Goal: Information Seeking & Learning: Learn about a topic

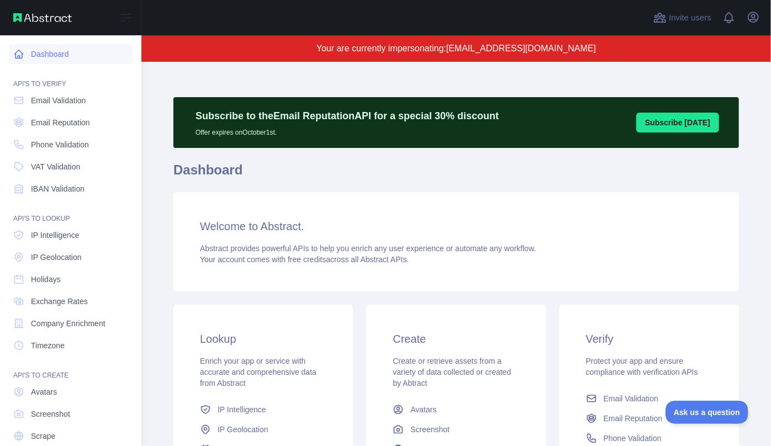
drag, startPoint x: 29, startPoint y: 56, endPoint x: 23, endPoint y: 57, distance: 6.3
click at [29, 56] on link "Dashboard" at bounding box center [71, 54] width 124 height 20
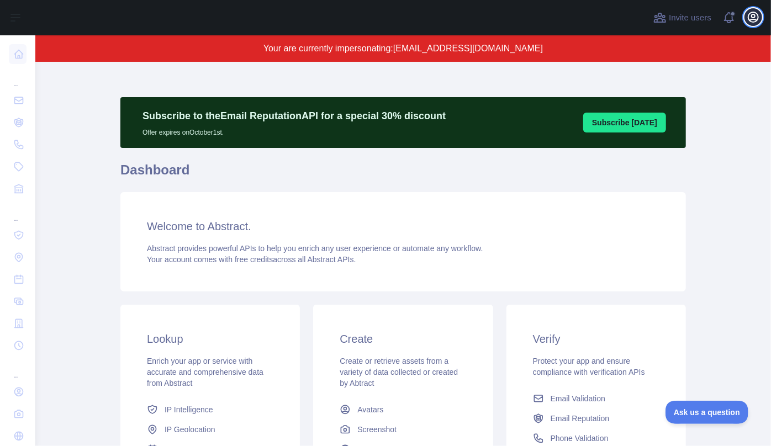
click at [752, 21] on icon "button" at bounding box center [753, 16] width 13 height 13
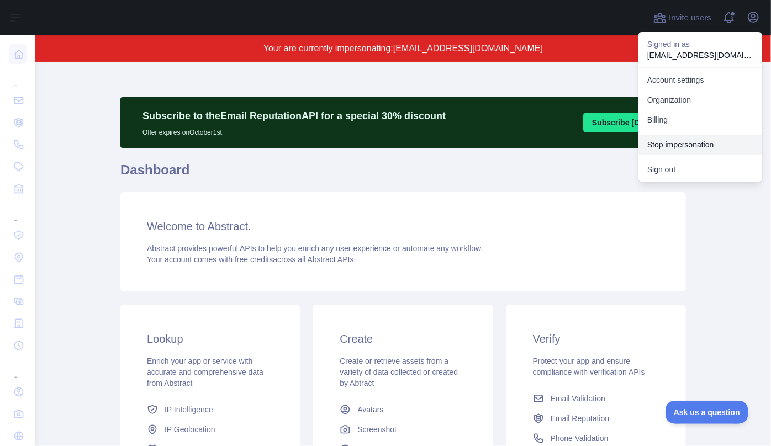
click at [689, 142] on button "Stop impersonation" at bounding box center [701, 145] width 124 height 20
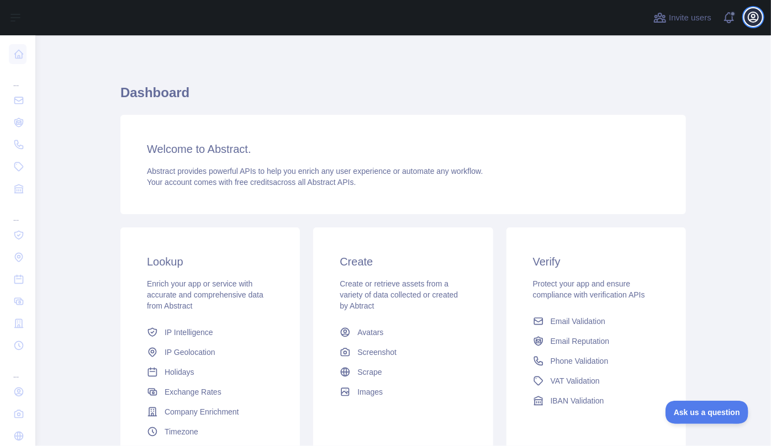
click at [753, 19] on icon "button" at bounding box center [753, 17] width 10 height 10
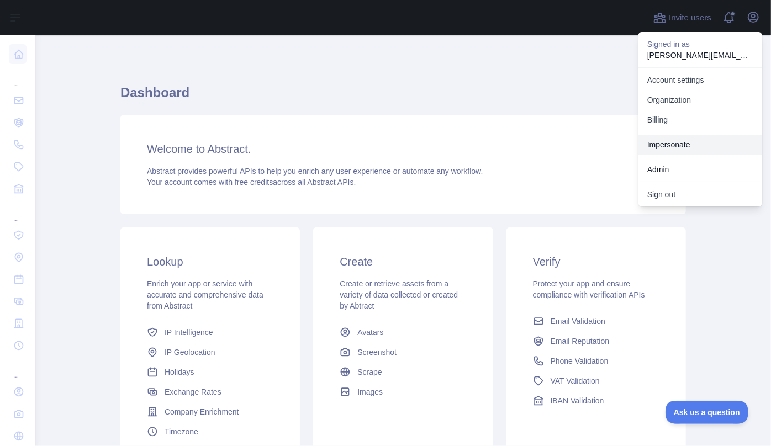
click at [687, 141] on link "Impersonate" at bounding box center [701, 145] width 124 height 20
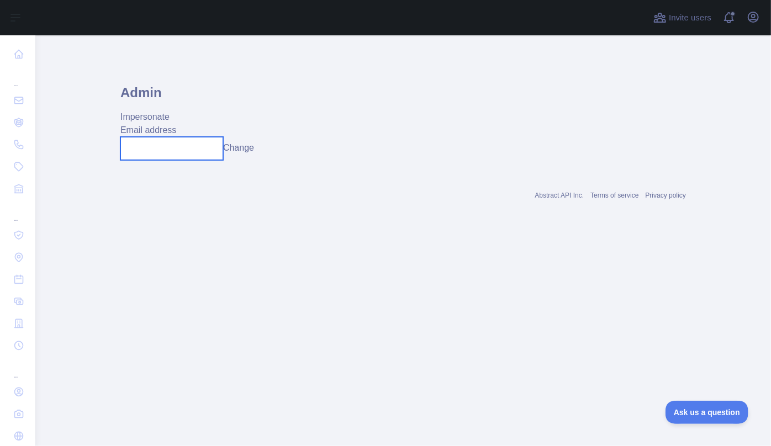
click at [171, 146] on input "text" at bounding box center [171, 148] width 103 height 23
paste input "**********"
type input "**********"
click at [250, 146] on button "Change" at bounding box center [238, 147] width 31 height 13
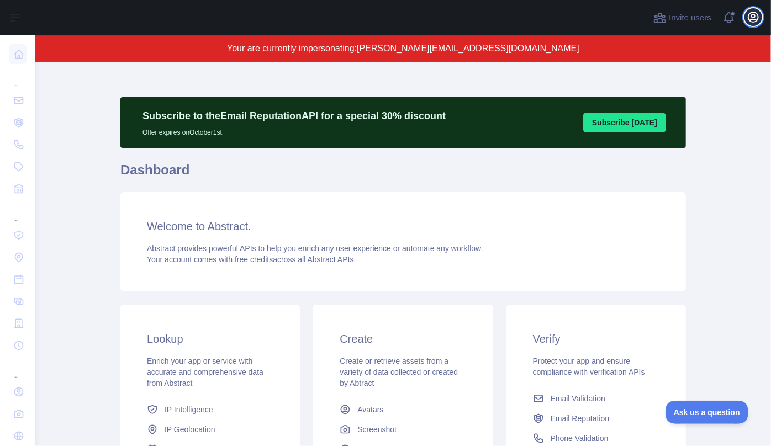
click at [756, 19] on icon "button" at bounding box center [753, 16] width 13 height 13
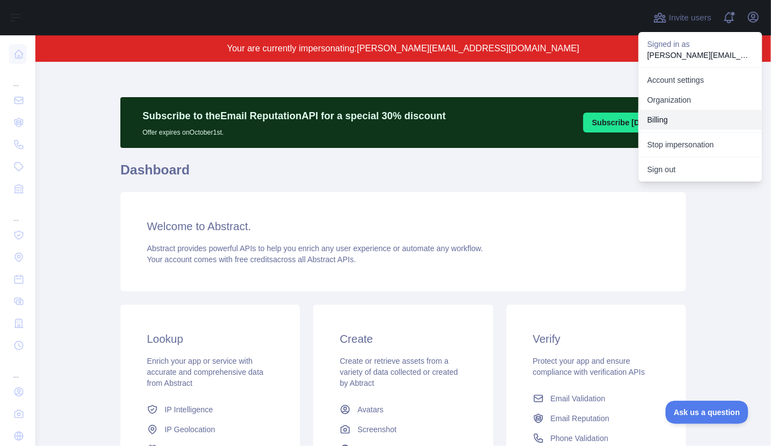
click at [680, 121] on button "Billing" at bounding box center [701, 120] width 124 height 20
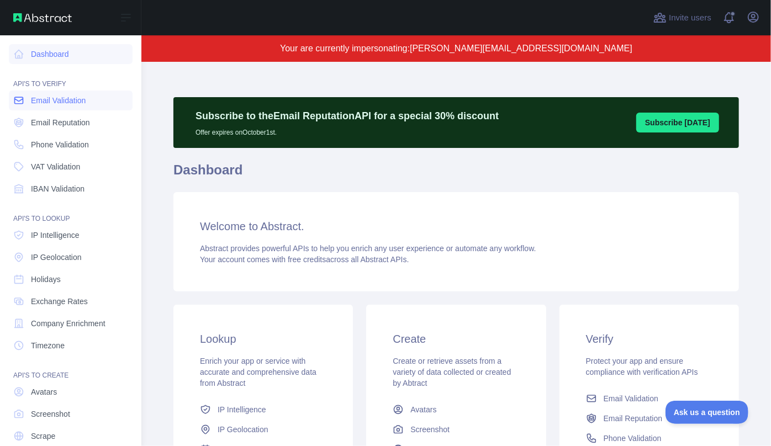
click at [61, 103] on span "Email Validation" at bounding box center [58, 100] width 55 height 11
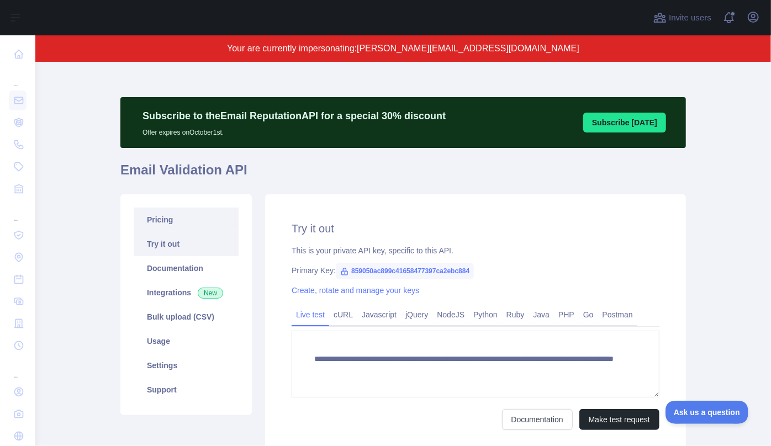
click at [158, 224] on link "Pricing" at bounding box center [186, 220] width 105 height 24
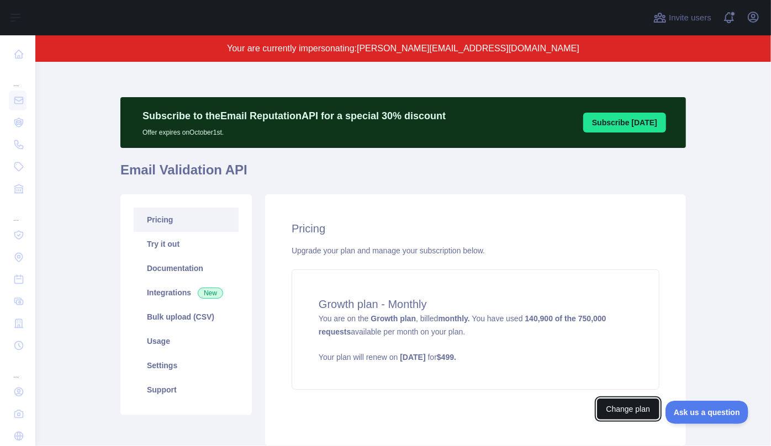
click at [622, 412] on button "Change plan" at bounding box center [628, 409] width 62 height 21
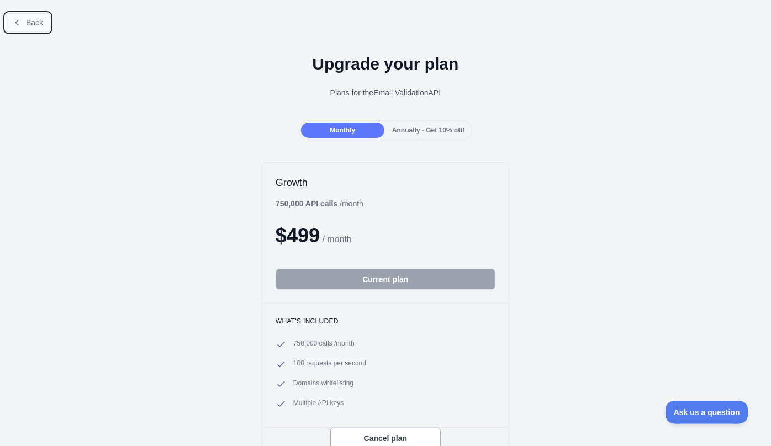
click at [27, 27] on button "Back" at bounding box center [28, 22] width 45 height 19
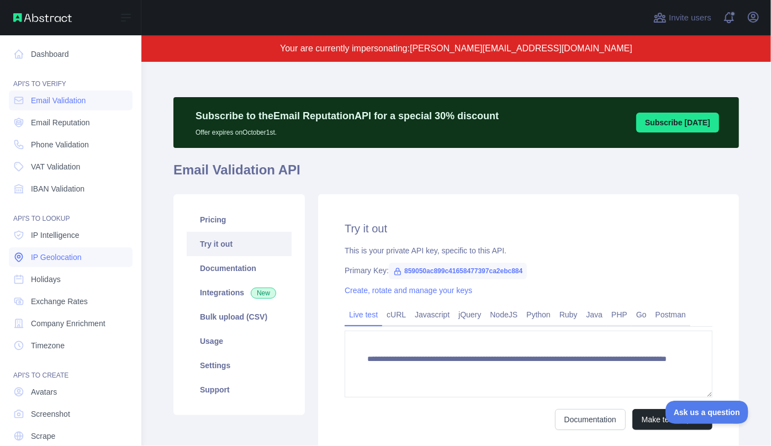
click at [64, 260] on span "IP Geolocation" at bounding box center [56, 257] width 51 height 11
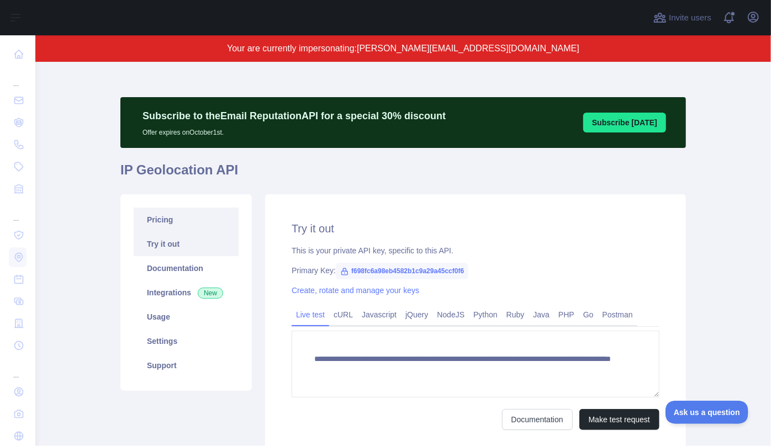
click at [156, 222] on link "Pricing" at bounding box center [186, 220] width 105 height 24
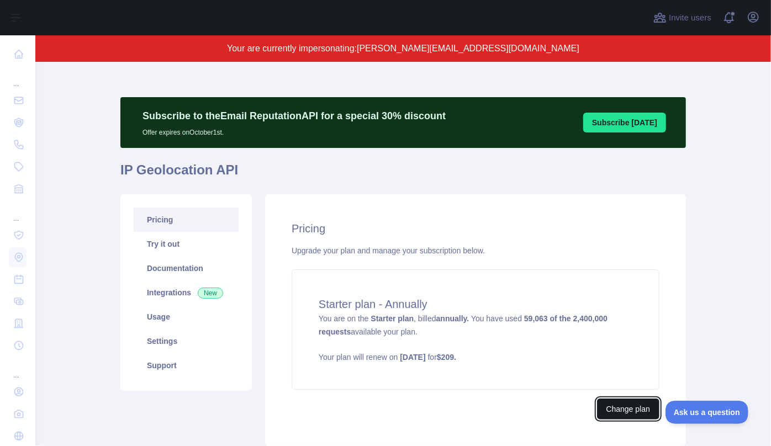
click at [619, 403] on button "Change plan" at bounding box center [628, 409] width 62 height 21
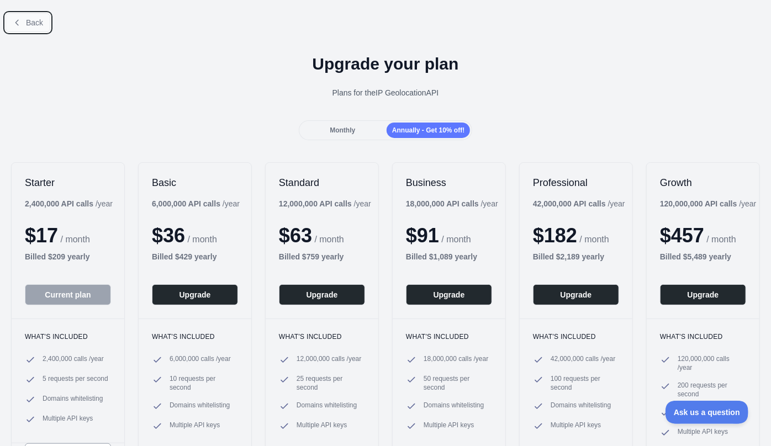
click at [30, 27] on button "Back" at bounding box center [28, 22] width 45 height 19
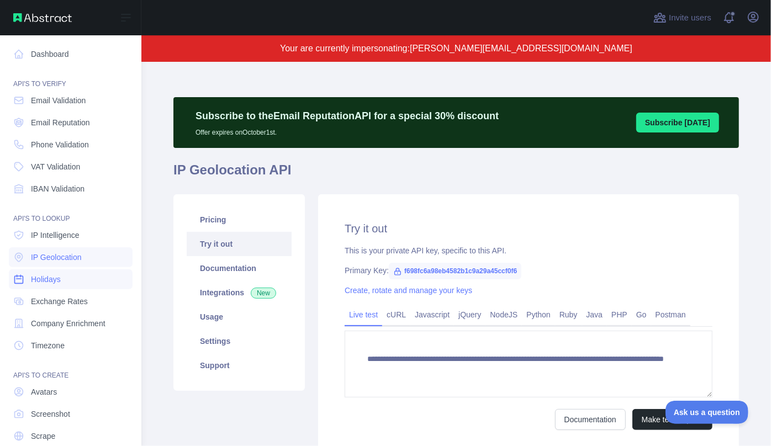
click at [57, 282] on span "Holidays" at bounding box center [46, 279] width 30 height 11
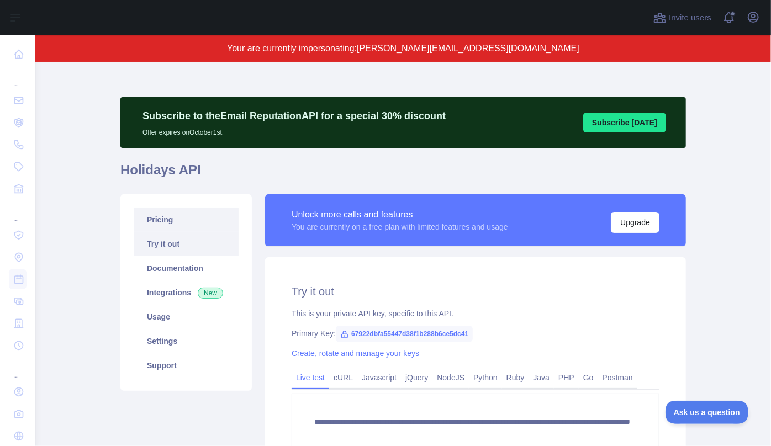
click at [167, 224] on link "Pricing" at bounding box center [186, 220] width 105 height 24
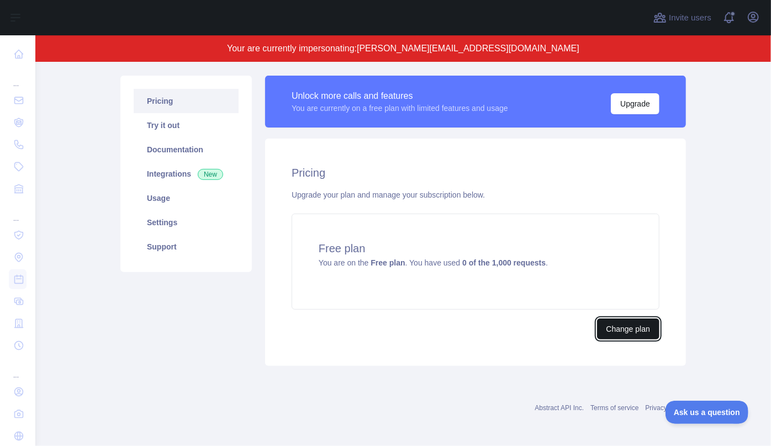
click at [634, 328] on button "Change plan" at bounding box center [628, 329] width 62 height 21
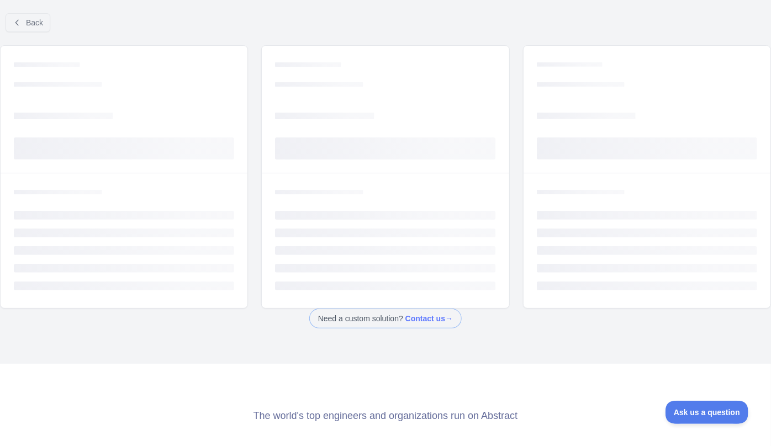
scroll to position [26, 0]
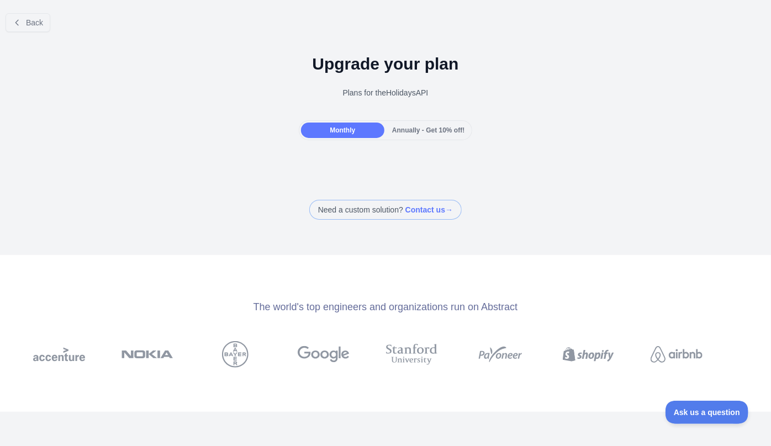
click at [416, 124] on div "Annually - Get 10% off!" at bounding box center [428, 130] width 83 height 15
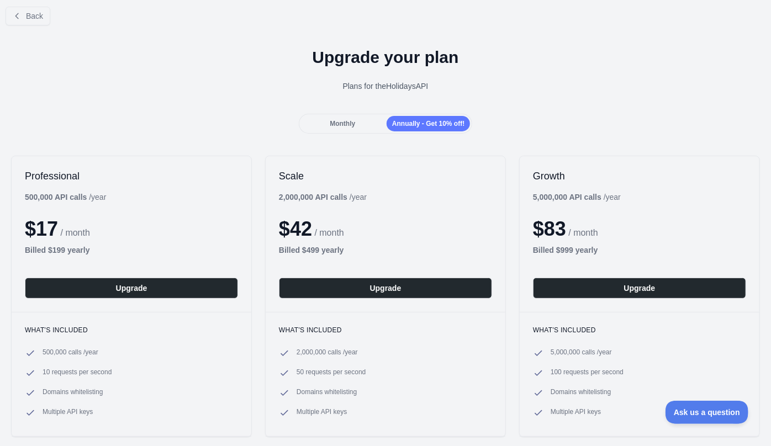
scroll to position [0, 0]
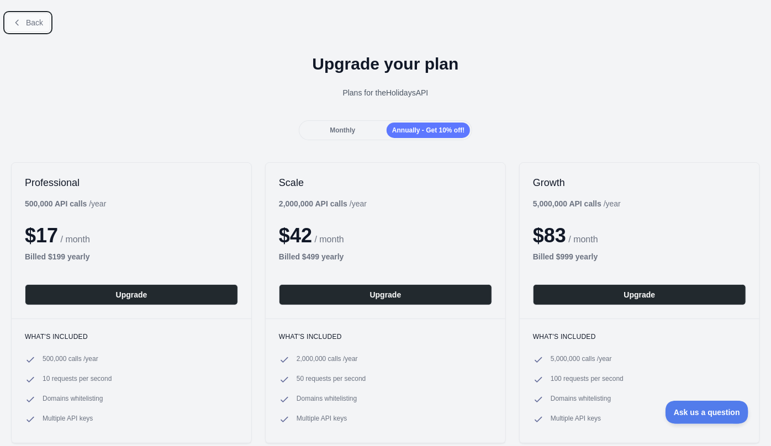
click at [38, 20] on span "Back" at bounding box center [34, 22] width 17 height 9
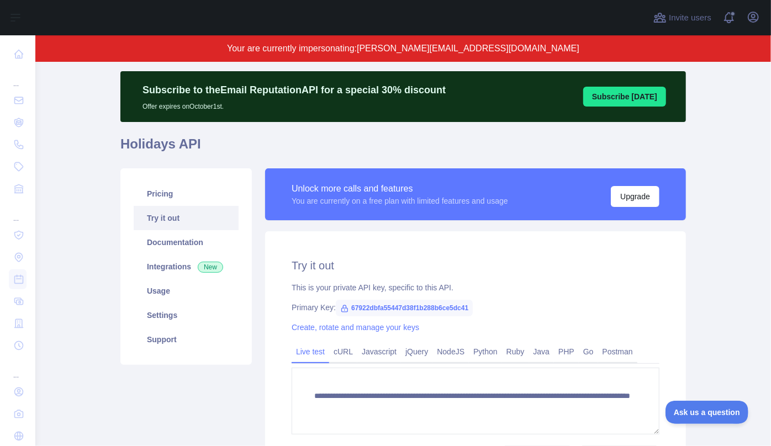
click at [174, 206] on link "Try it out" at bounding box center [186, 218] width 105 height 24
click at [173, 198] on link "Pricing" at bounding box center [186, 194] width 105 height 24
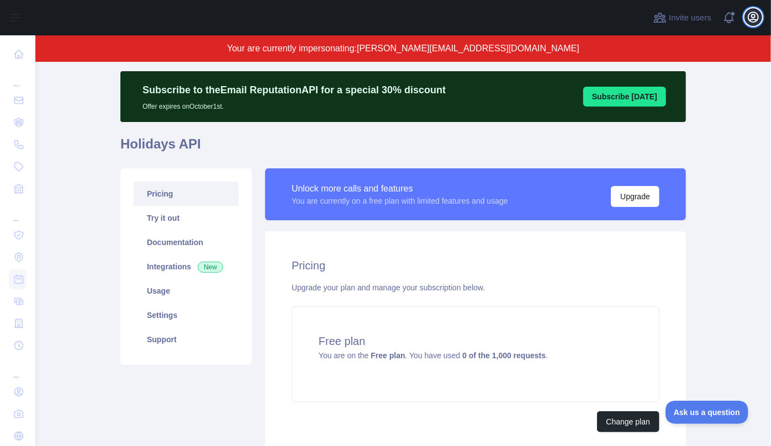
click at [756, 13] on icon "button" at bounding box center [753, 17] width 10 height 10
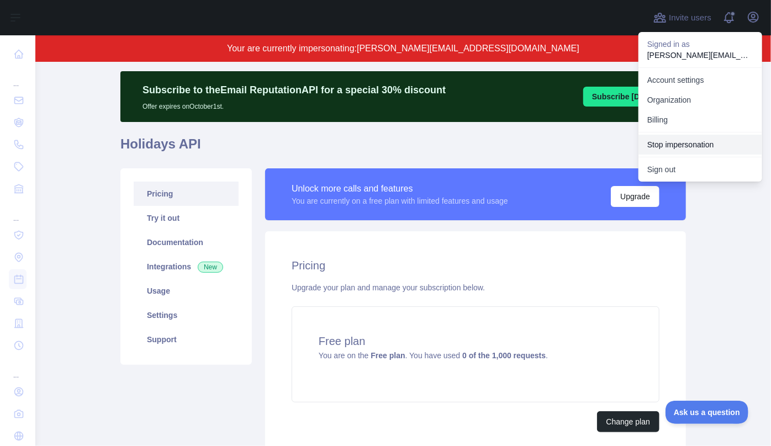
click at [681, 144] on button "Stop impersonation" at bounding box center [701, 145] width 124 height 20
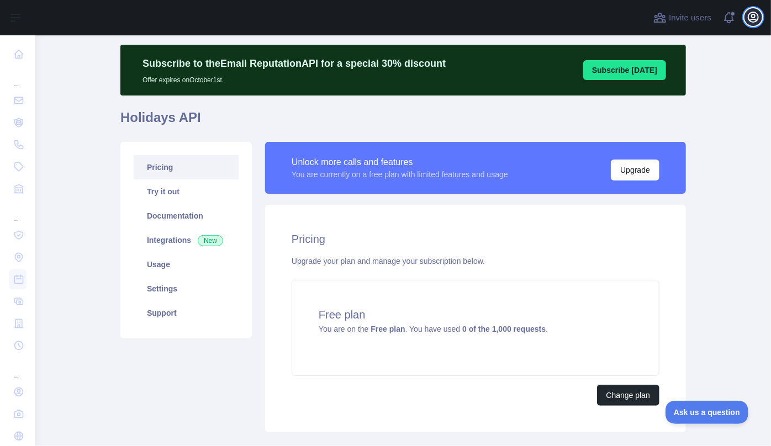
click at [749, 18] on icon "button" at bounding box center [753, 16] width 13 height 13
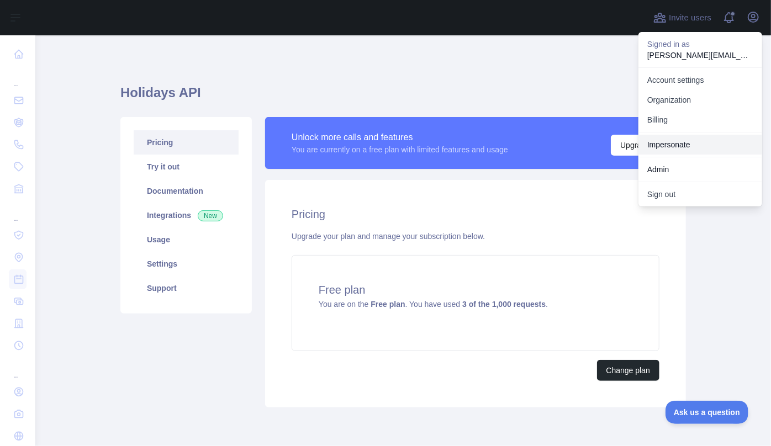
click at [673, 146] on link "Impersonate" at bounding box center [701, 145] width 124 height 20
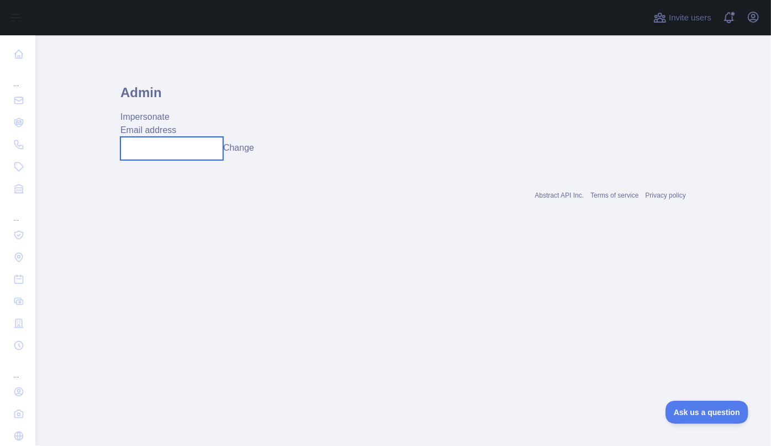
click at [192, 158] on input "text" at bounding box center [171, 148] width 103 height 23
paste input "**********"
type input "**********"
click at [250, 151] on button "Change" at bounding box center [238, 147] width 31 height 13
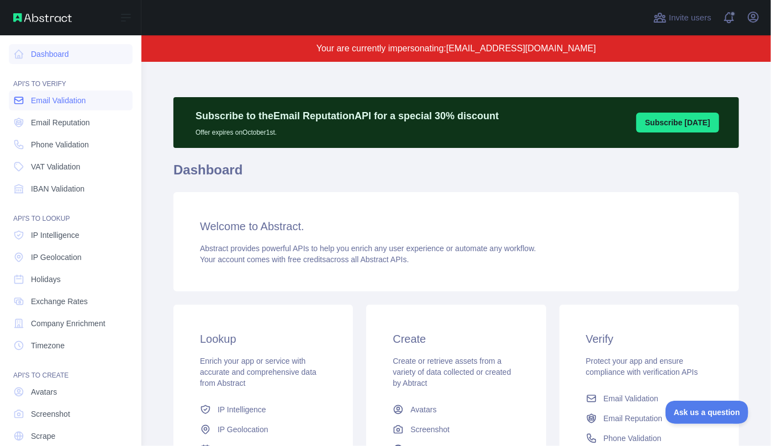
click at [40, 104] on span "Email Validation" at bounding box center [58, 100] width 55 height 11
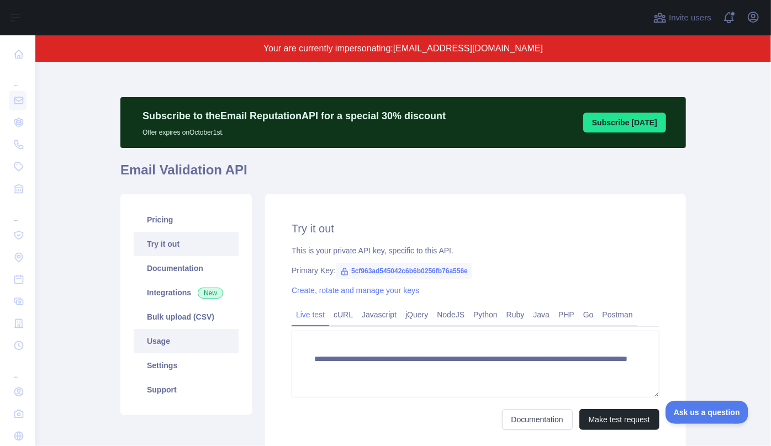
click at [167, 347] on link "Usage" at bounding box center [186, 341] width 105 height 24
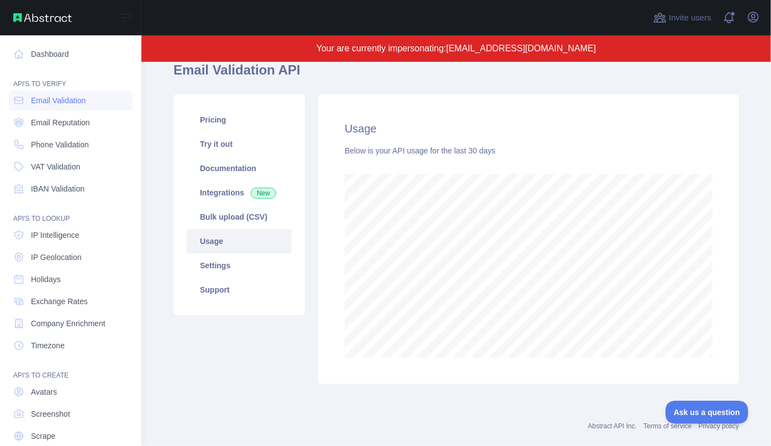
scroll to position [551954, 551717]
click at [60, 125] on span "Email Reputation" at bounding box center [60, 122] width 59 height 11
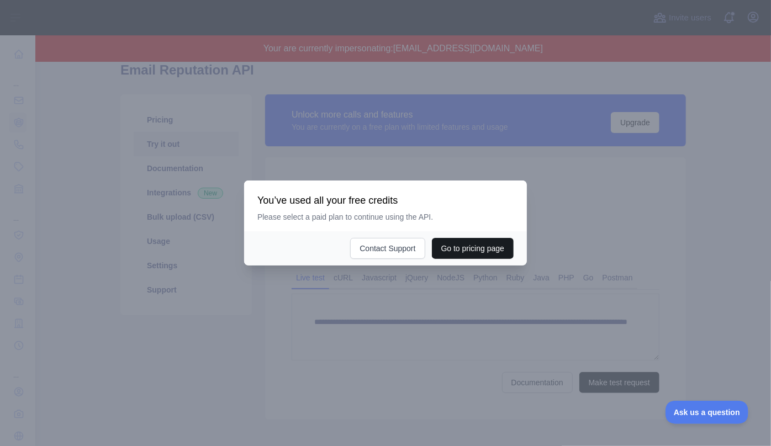
click at [468, 247] on button "Go to pricing page" at bounding box center [473, 248] width 82 height 21
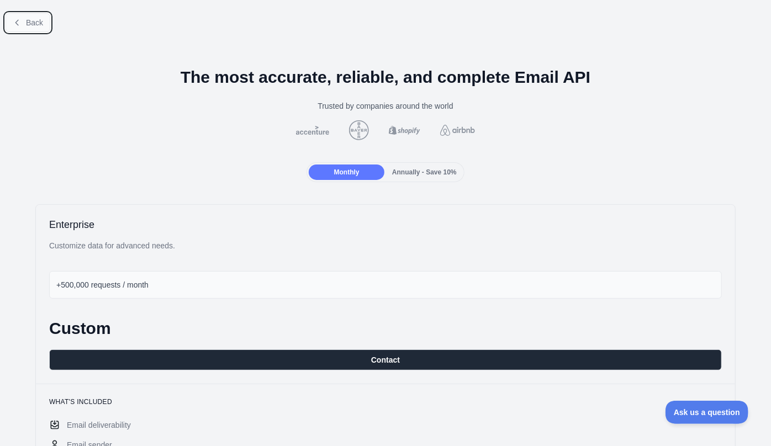
click at [26, 24] on span "Back" at bounding box center [34, 22] width 17 height 9
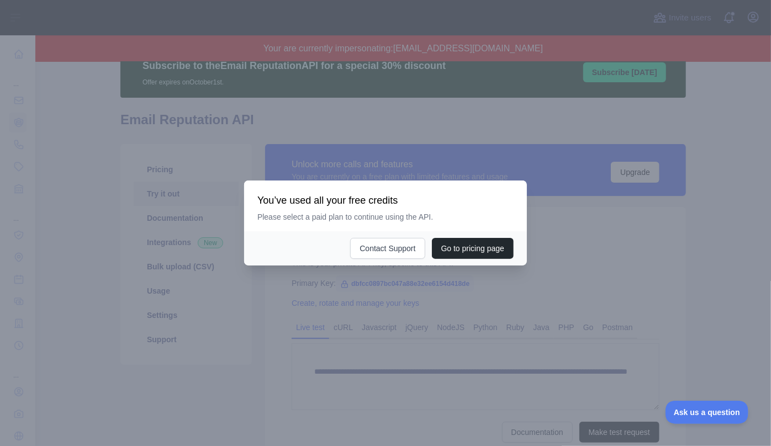
click at [353, 164] on div at bounding box center [385, 223] width 771 height 446
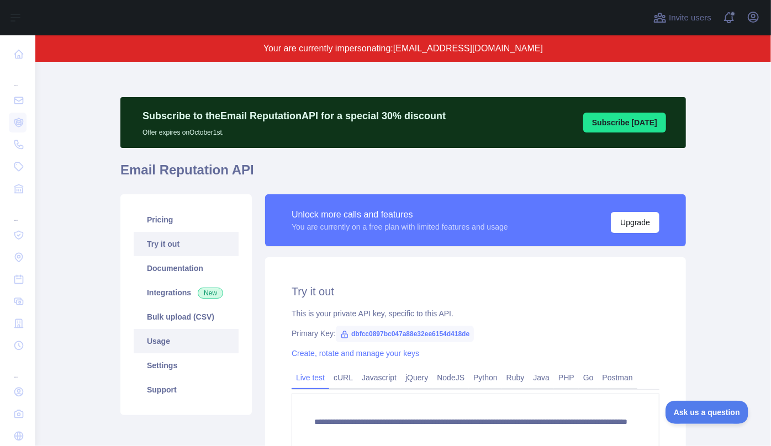
click at [166, 341] on link "Usage" at bounding box center [186, 341] width 105 height 24
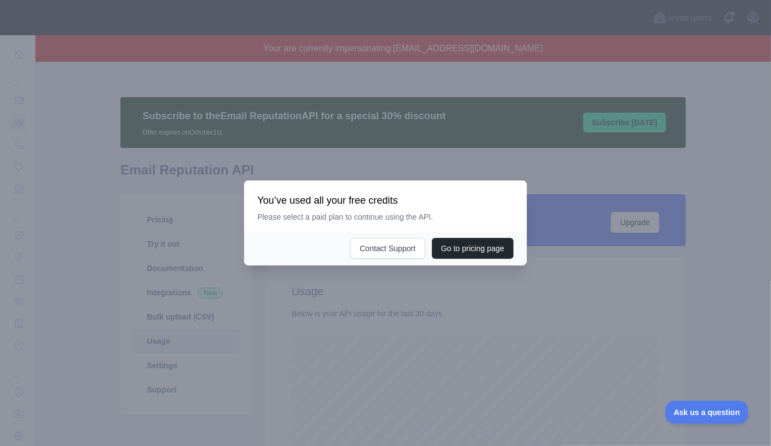
scroll to position [384, 728]
click at [368, 247] on button "Contact Support" at bounding box center [387, 248] width 75 height 21
click at [485, 247] on button "Go to pricing page" at bounding box center [473, 248] width 82 height 21
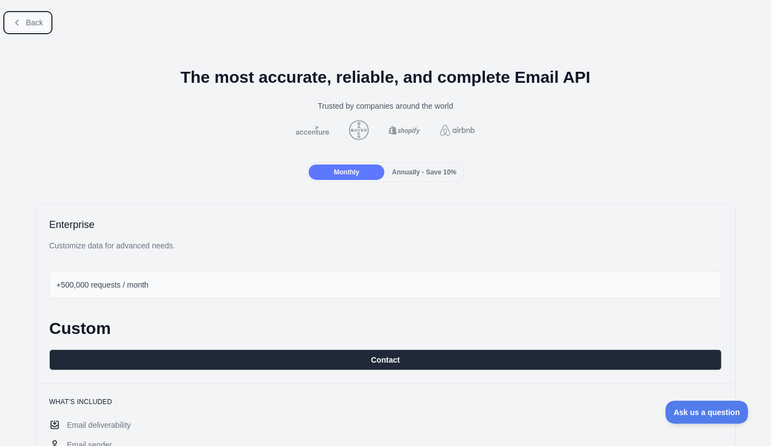
click at [24, 20] on button "Back" at bounding box center [28, 22] width 45 height 19
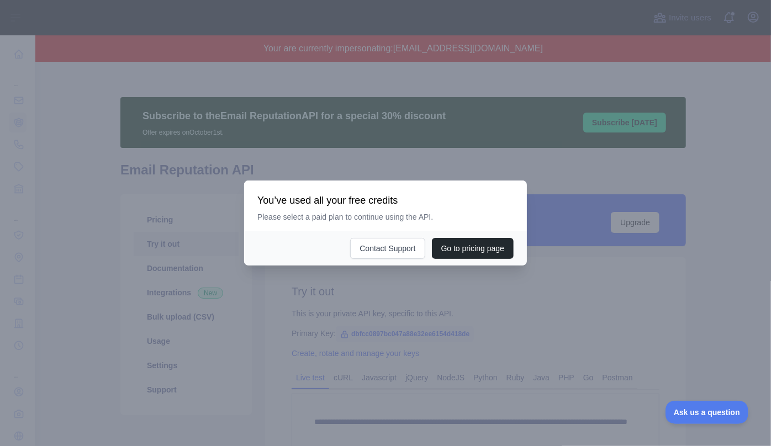
click at [151, 143] on div at bounding box center [385, 223] width 771 height 446
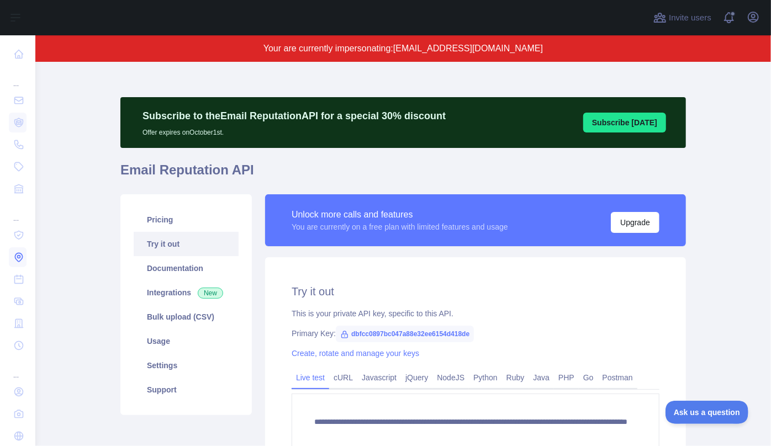
click at [18, 258] on icon at bounding box center [19, 257] width 3 height 3
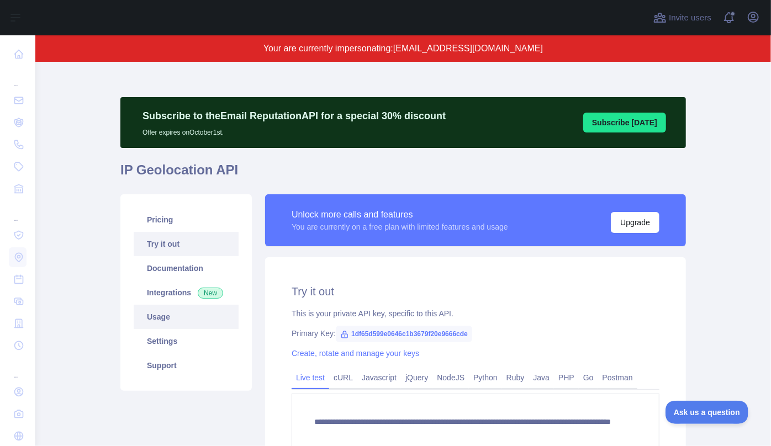
click at [187, 312] on link "Usage" at bounding box center [186, 317] width 105 height 24
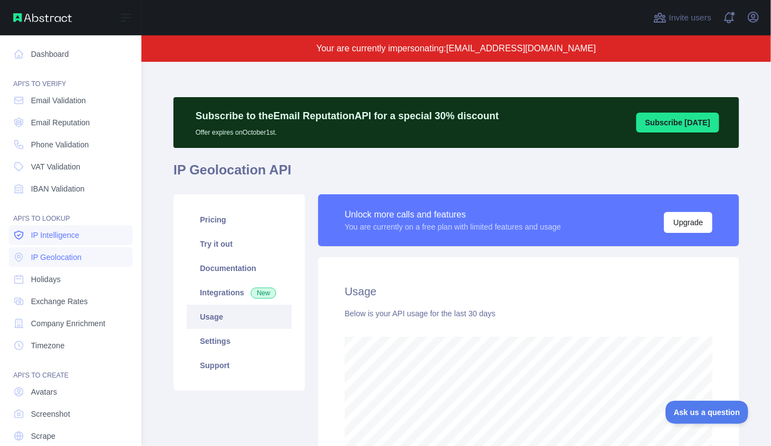
scroll to position [551954, 551717]
click at [23, 235] on icon at bounding box center [18, 235] width 8 height 8
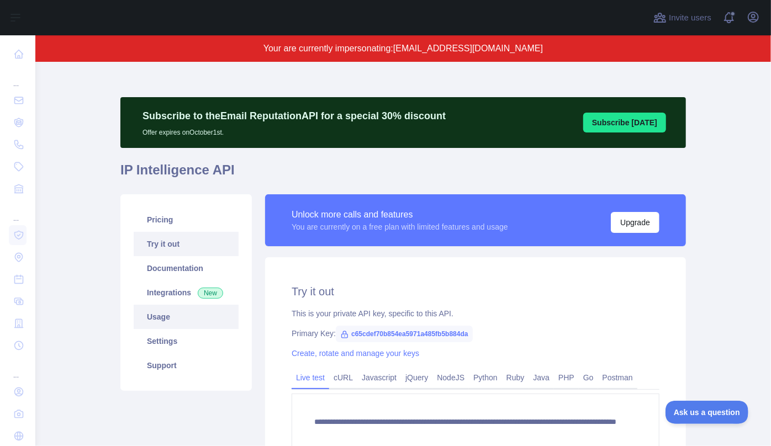
click at [170, 322] on link "Usage" at bounding box center [186, 317] width 105 height 24
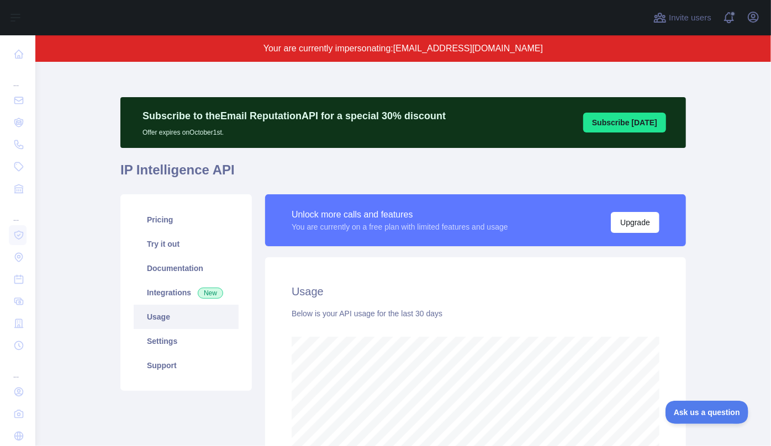
scroll to position [384, 728]
